Goal: Navigation & Orientation: Find specific page/section

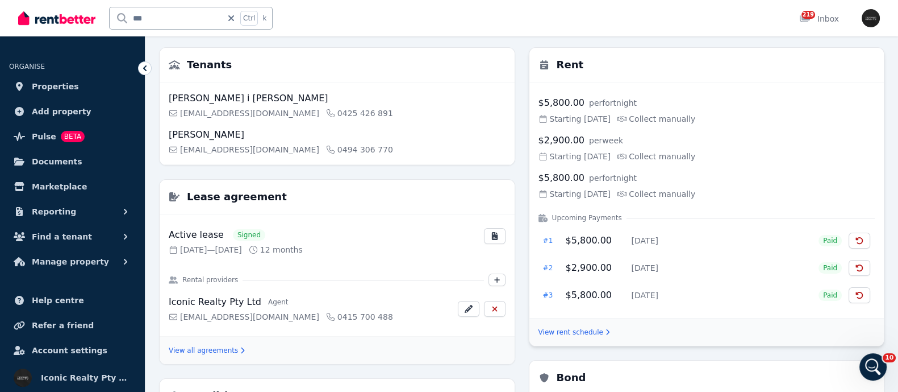
scroll to position [141, 0]
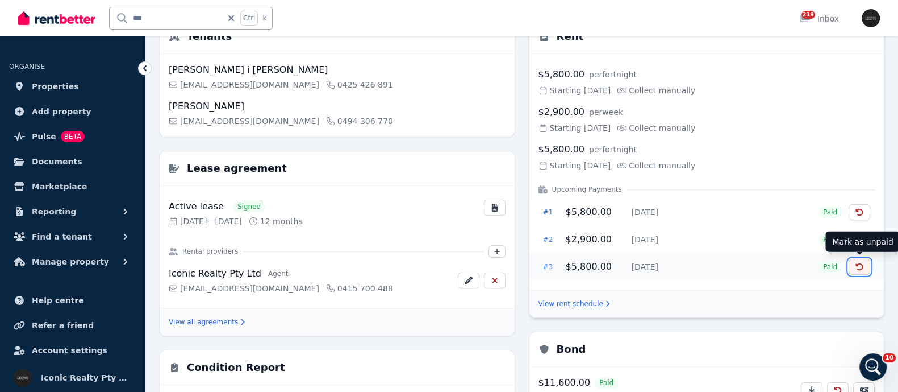
click at [858, 268] on icon "button" at bounding box center [859, 266] width 7 height 7
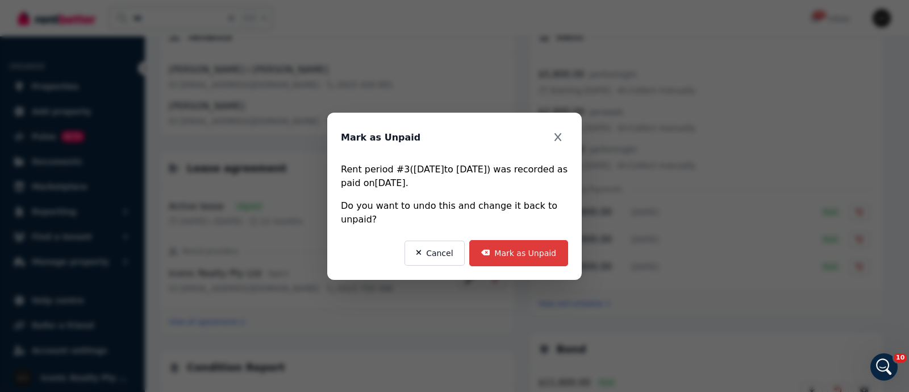
click at [533, 244] on button "Mark as Unpaid" at bounding box center [518, 253] width 99 height 26
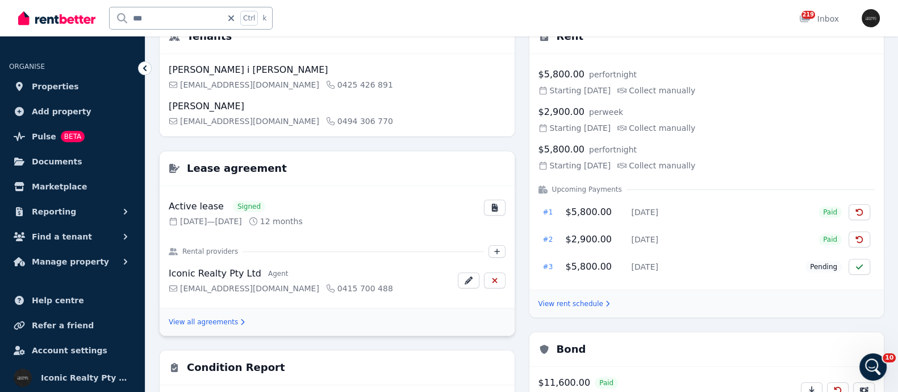
scroll to position [0, 0]
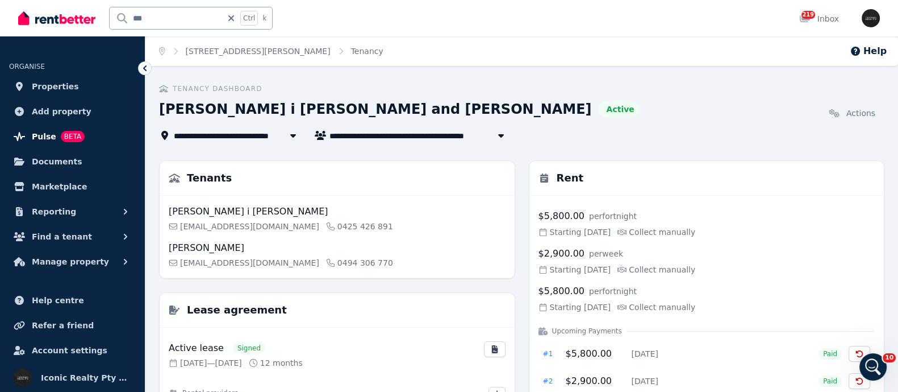
click at [53, 136] on span "Pulse BETA" at bounding box center [58, 137] width 53 height 14
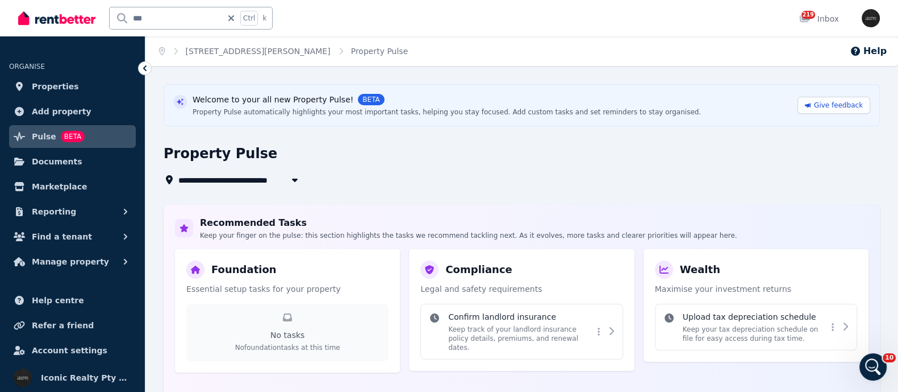
scroll to position [160, 0]
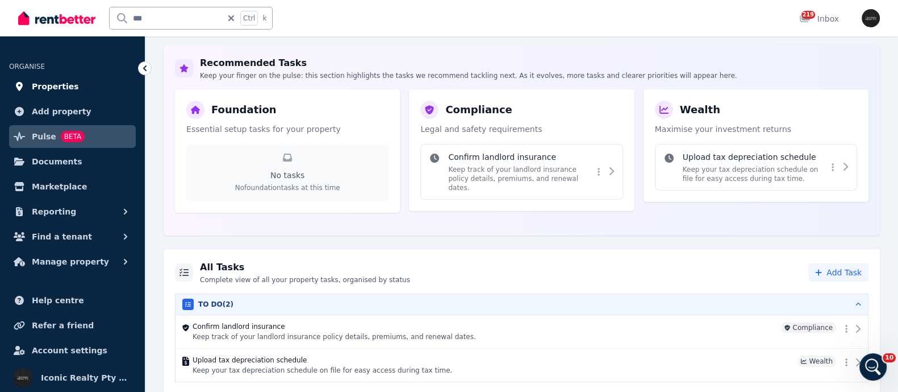
click at [40, 88] on span "Properties" at bounding box center [55, 87] width 47 height 14
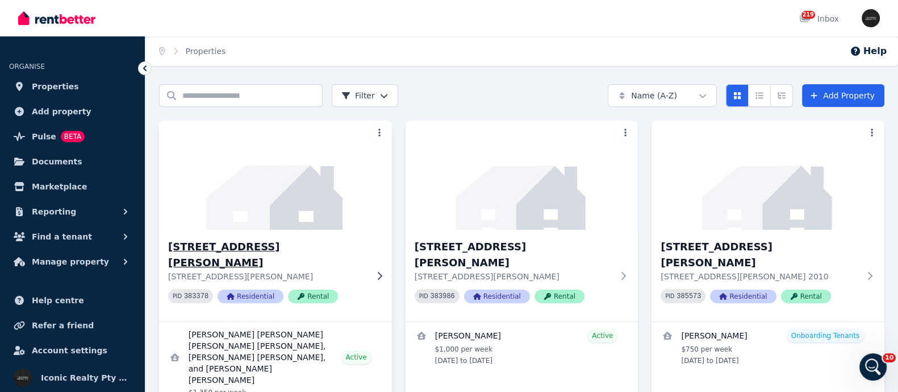
click at [191, 245] on h3 "[STREET_ADDRESS][PERSON_NAME]" at bounding box center [267, 255] width 199 height 32
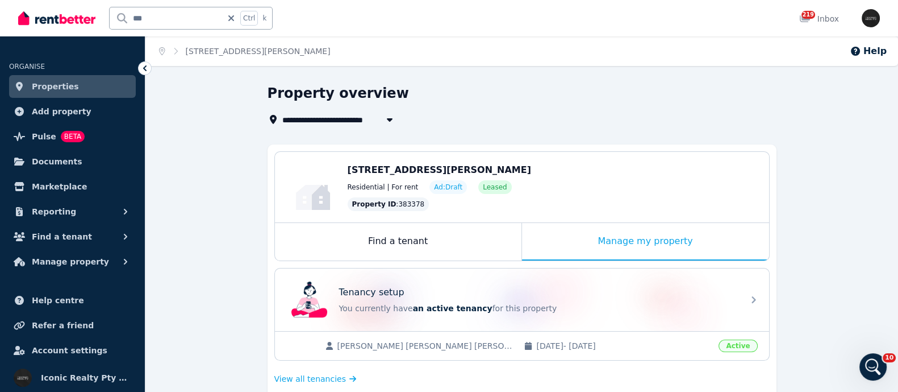
scroll to position [141, 0]
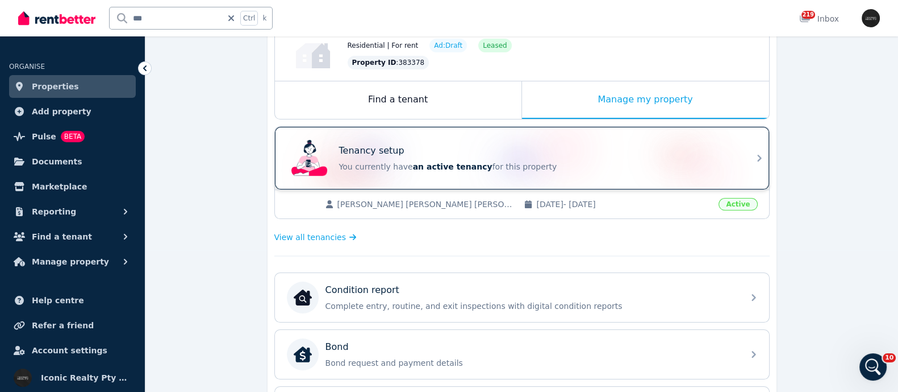
click at [365, 152] on p "Tenancy setup" at bounding box center [371, 151] width 65 height 14
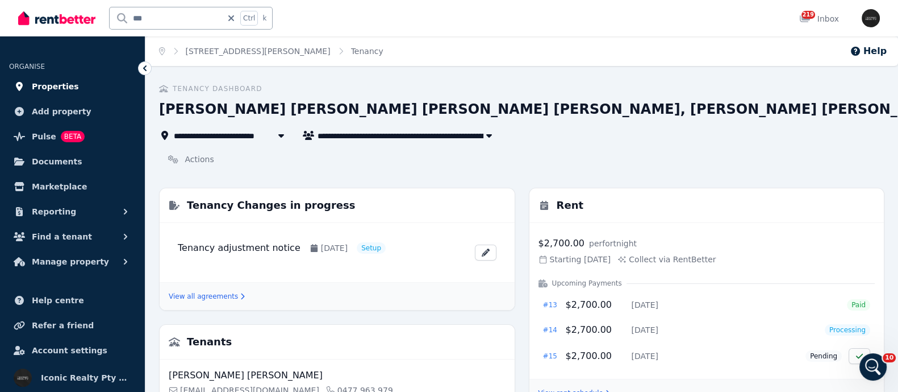
click at [59, 86] on span "Properties" at bounding box center [55, 87] width 47 height 14
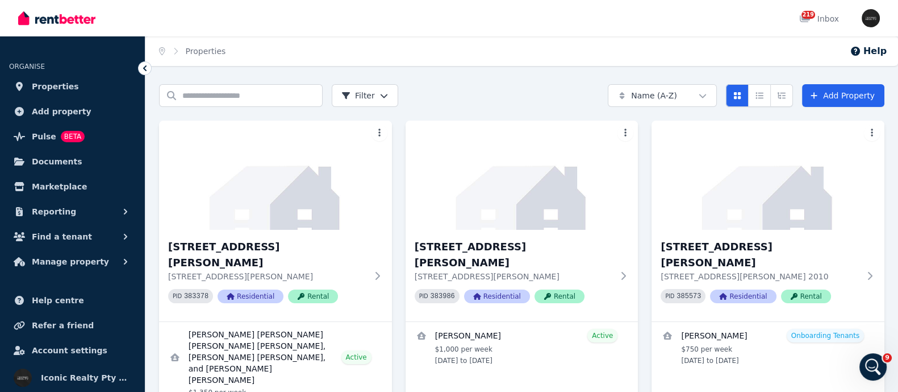
click at [209, 43] on ol "Home Properties" at bounding box center [192, 51] width 94 height 30
click at [205, 97] on input "Search properties" at bounding box center [241, 95] width 164 height 23
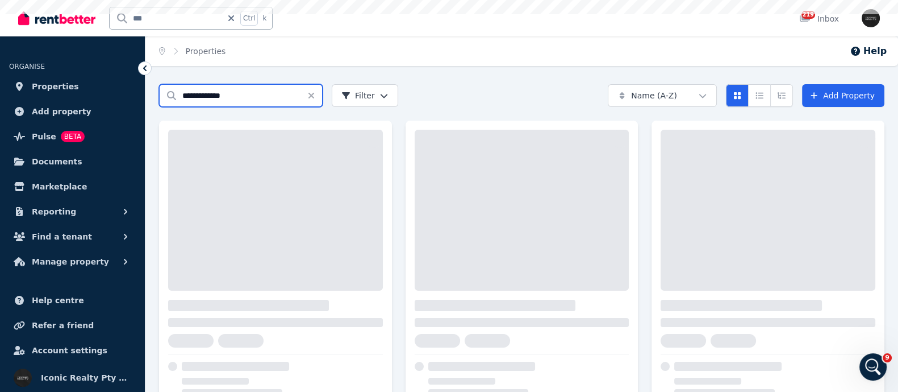
type input "**********"
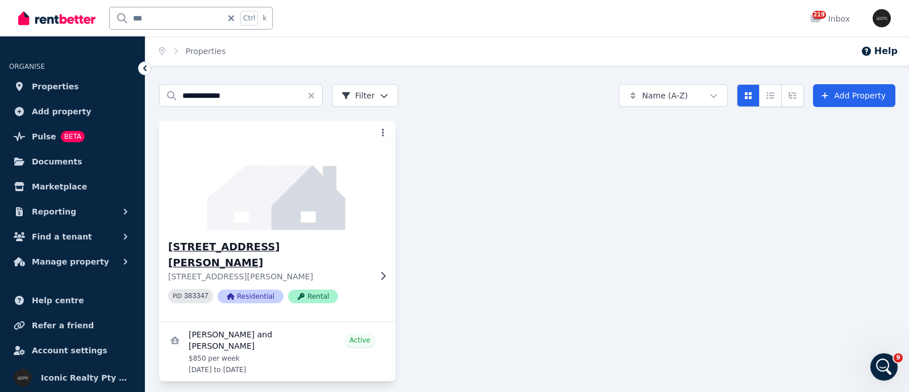
click at [187, 244] on h3 "[STREET_ADDRESS][PERSON_NAME]" at bounding box center [269, 255] width 202 height 32
